Goal: Find specific page/section: Find specific page/section

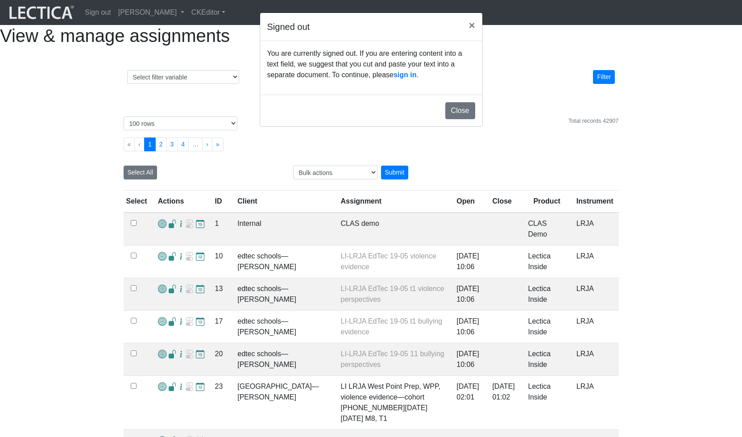
select select "100"
click at [394, 79] on link "sign in" at bounding box center [405, 75] width 23 height 8
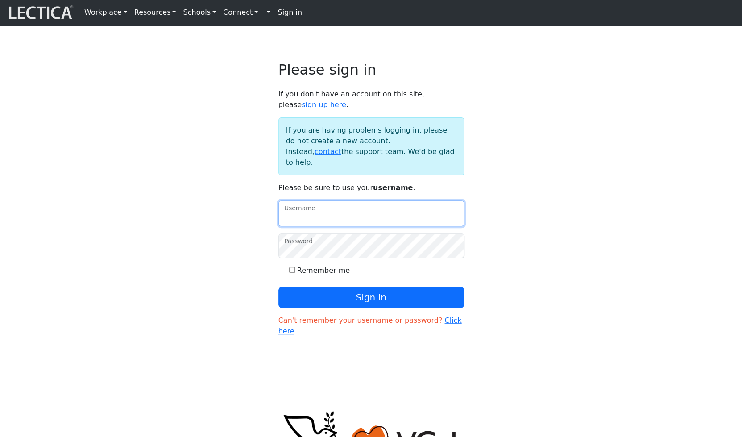
click at [326, 200] on input "Username" at bounding box center [371, 213] width 186 height 26
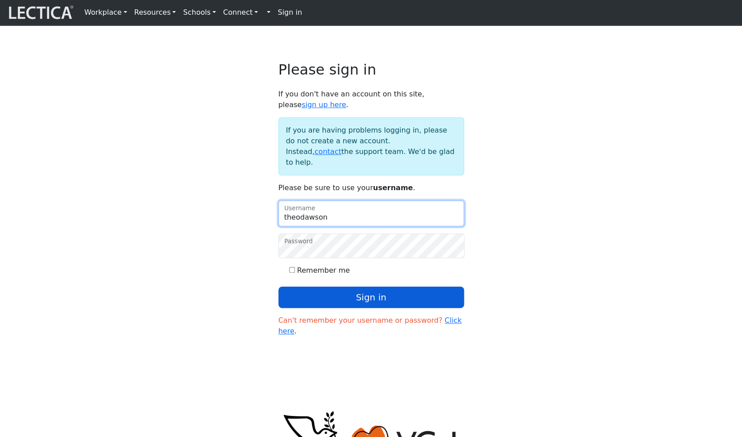
type input "theodawson"
click at [369, 287] on button "Sign in" at bounding box center [371, 297] width 186 height 21
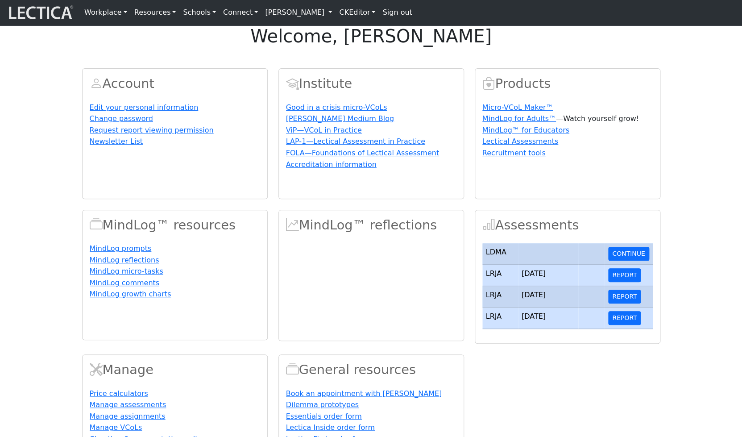
scroll to position [2, 0]
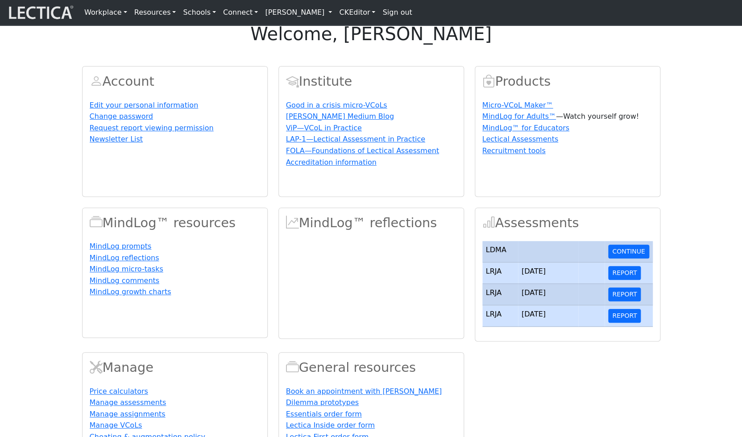
click at [262, 13] on link "[PERSON_NAME]" at bounding box center [299, 13] width 74 height 18
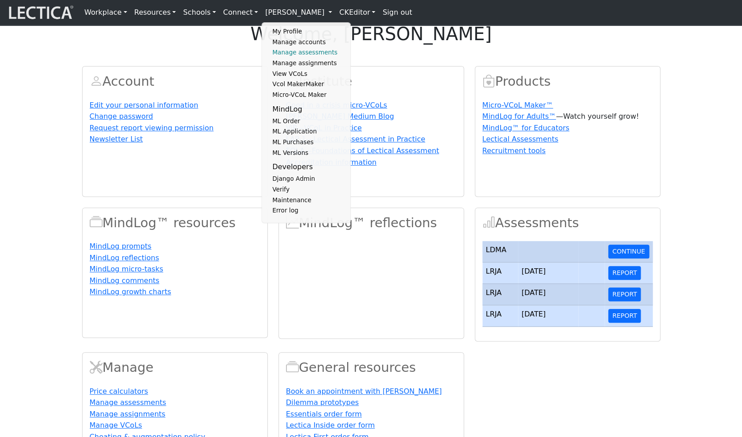
click at [270, 54] on link "Manage assessments" at bounding box center [307, 52] width 74 height 11
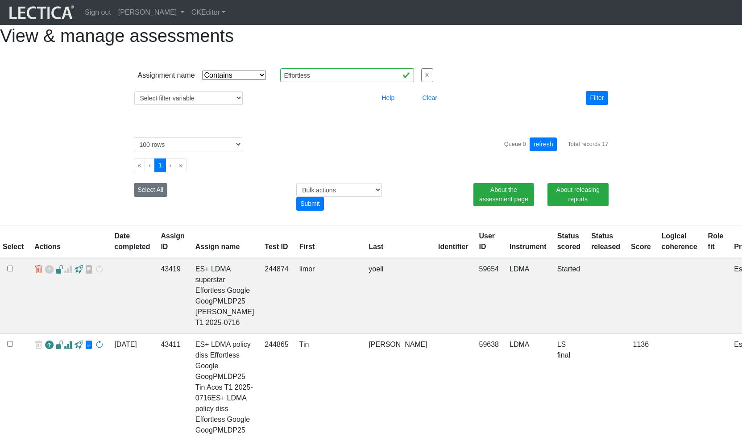
select select "icontains"
select select "100"
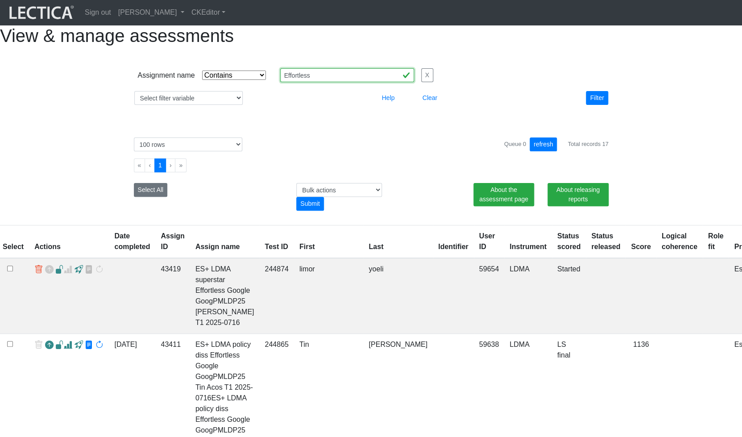
click at [303, 82] on input "Effortless" at bounding box center [347, 75] width 134 height 14
drag, startPoint x: 328, startPoint y: 90, endPoint x: 267, endPoint y: 91, distance: 60.7
click at [280, 82] on input "Effortless" at bounding box center [347, 75] width 134 height 14
drag, startPoint x: 598, startPoint y: 111, endPoint x: 593, endPoint y: 110, distance: 5.0
click at [597, 105] on button "Filter" at bounding box center [597, 98] width 22 height 14
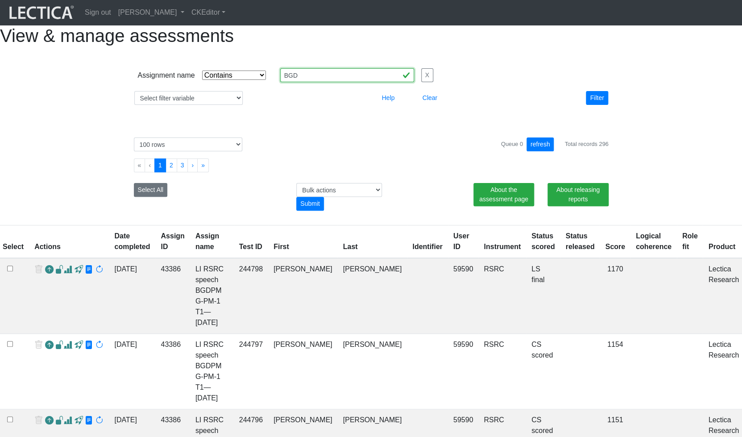
click at [290, 82] on input "BGD" at bounding box center [347, 75] width 134 height 14
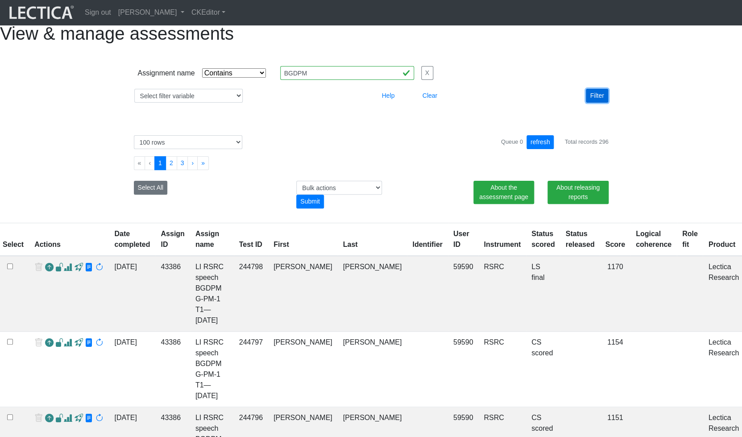
click at [598, 103] on button "Filter" at bounding box center [597, 96] width 22 height 14
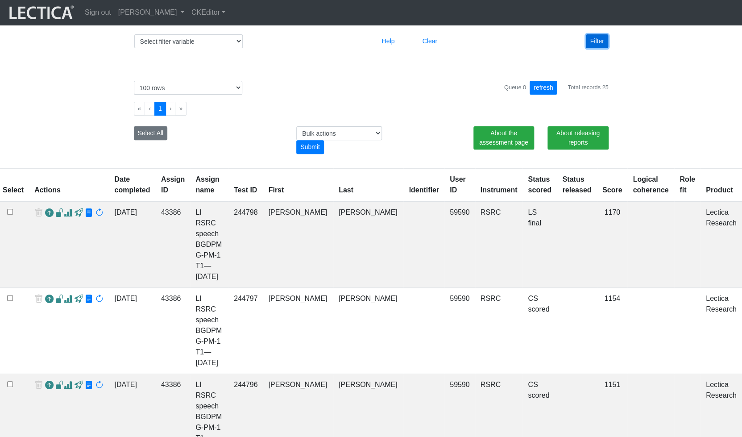
scroll to position [42, 0]
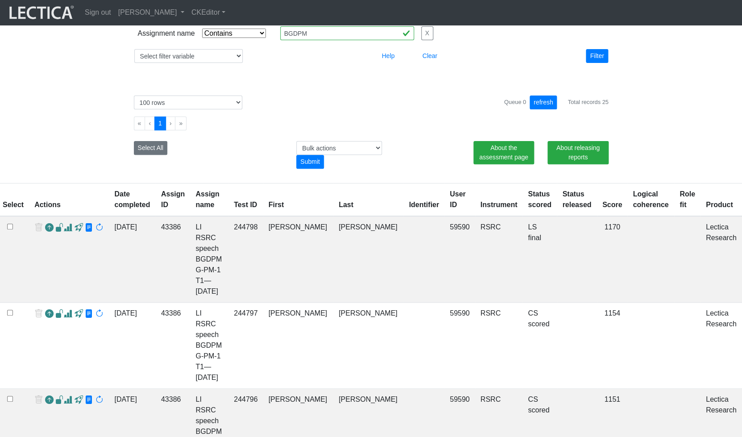
click at [458, 233] on td "59590" at bounding box center [460, 259] width 31 height 87
copy td "59590"
click at [457, 233] on td "59590" at bounding box center [460, 259] width 31 height 87
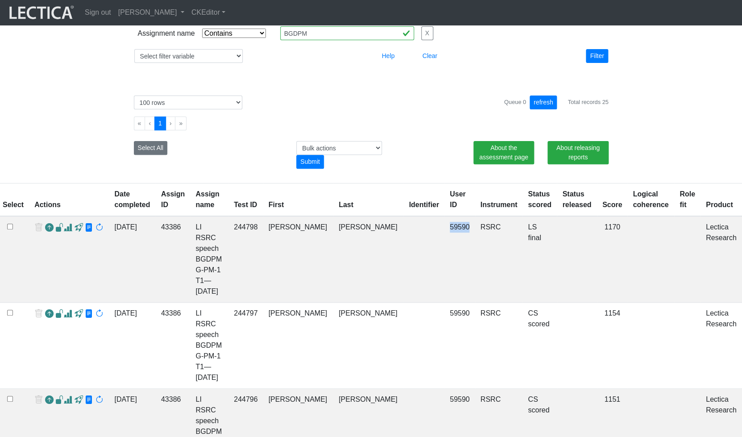
copy td "59590"
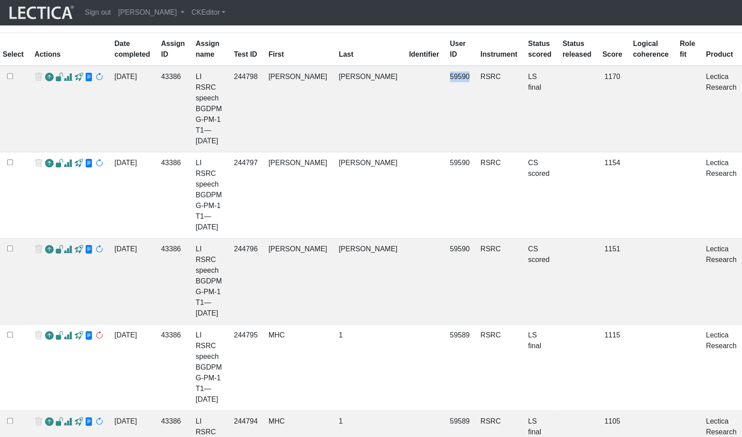
scroll to position [193, 0]
click at [453, 324] on td "59589" at bounding box center [460, 367] width 31 height 86
copy td "59589"
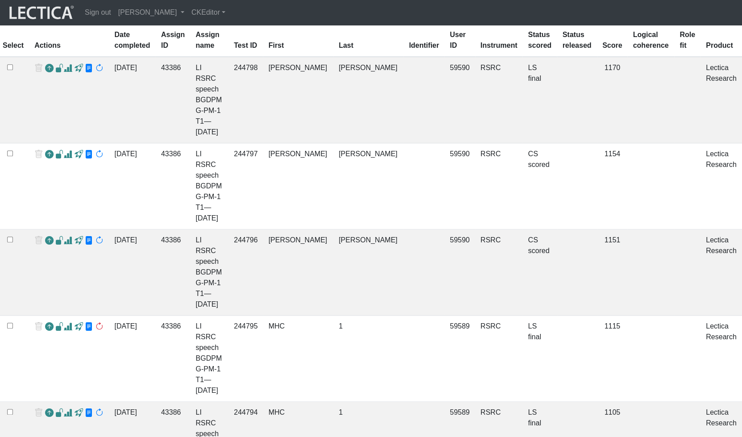
copy td "59588"
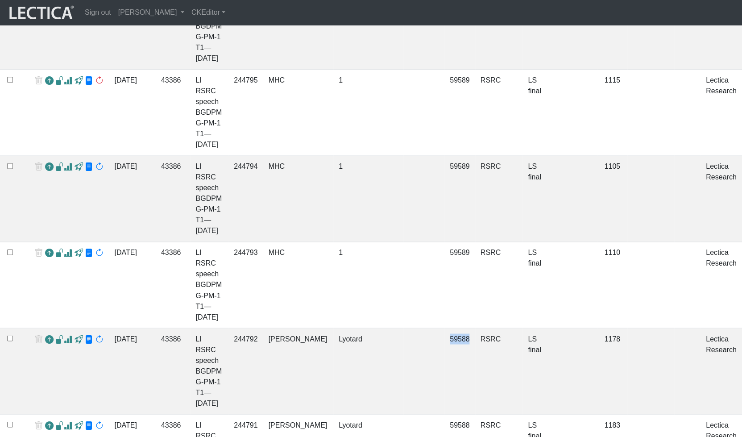
scroll to position [446, 0]
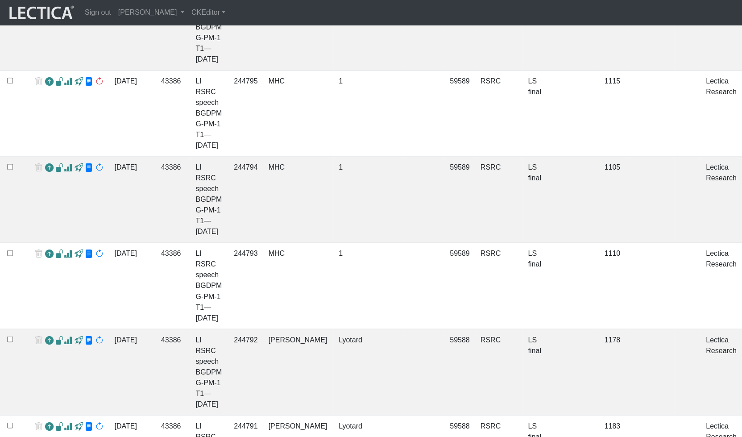
copy td "59568"
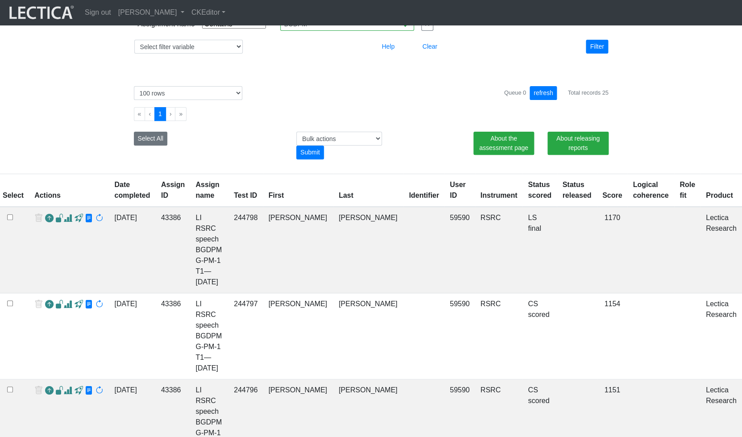
scroll to position [0, 0]
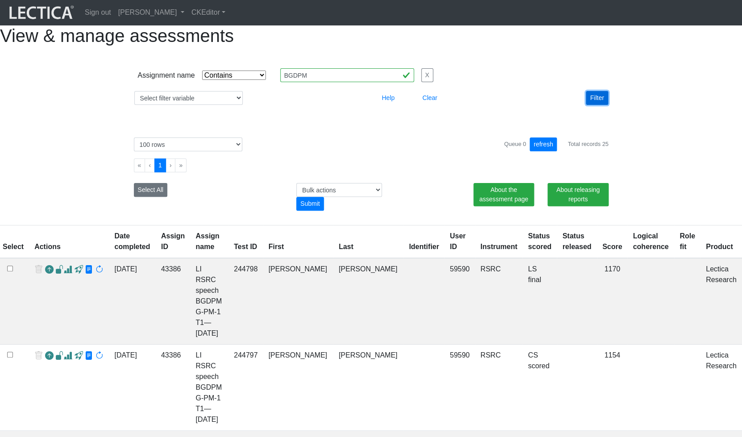
click at [596, 105] on button "Filter" at bounding box center [597, 98] width 22 height 14
click at [307, 82] on input "BGDPM" at bounding box center [347, 75] width 134 height 14
type input "BGD"
click at [607, 105] on button "Filter" at bounding box center [597, 98] width 22 height 14
click at [602, 105] on button "Filter" at bounding box center [597, 98] width 22 height 14
